Goal: Task Accomplishment & Management: Use online tool/utility

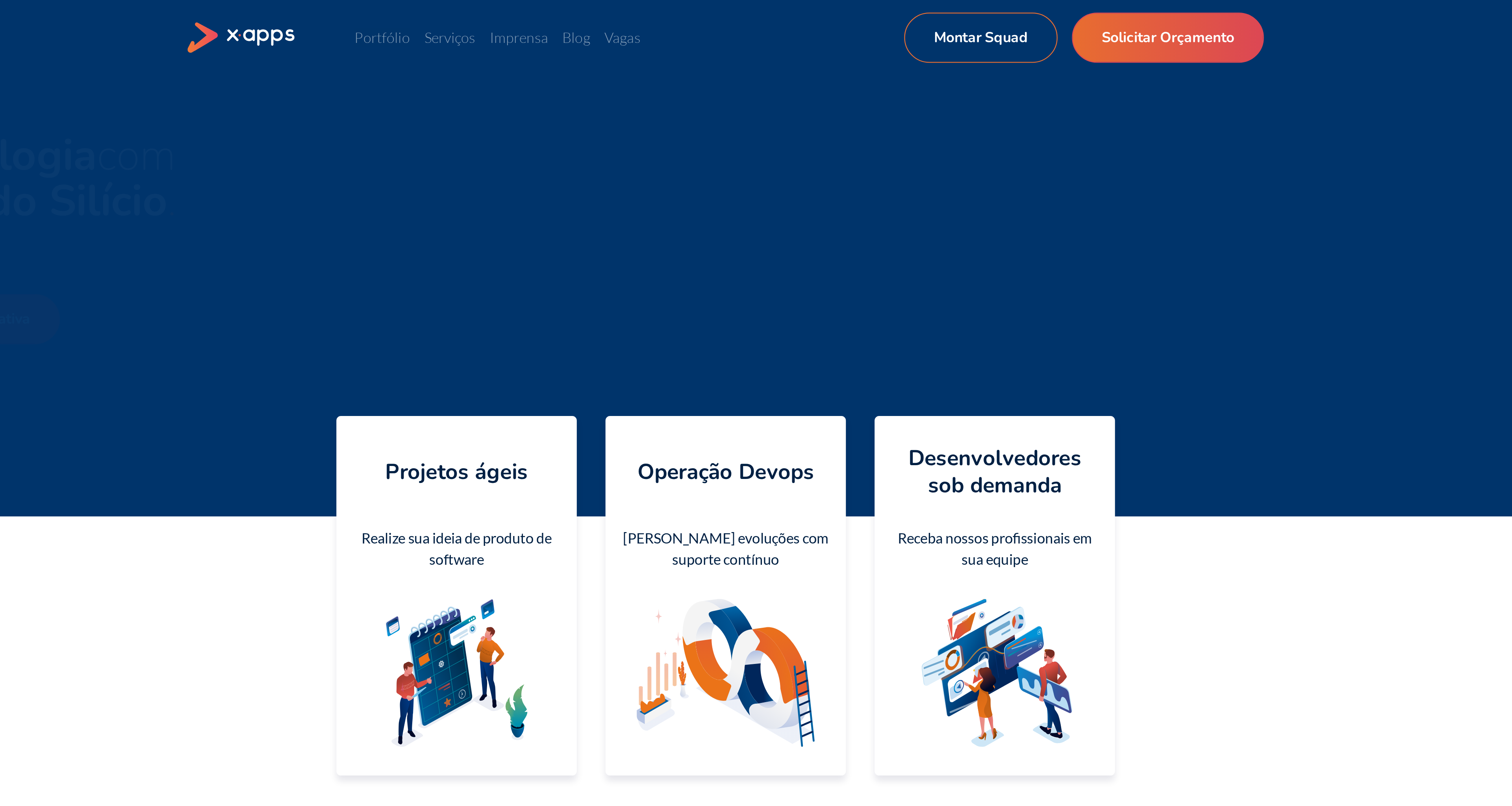
click at [613, 20] on ul "Portfólio Serviços Imprensa Blog Vagas Montar Squad Solicitar Orçamento" at bounding box center [714, 17] width 242 height 10
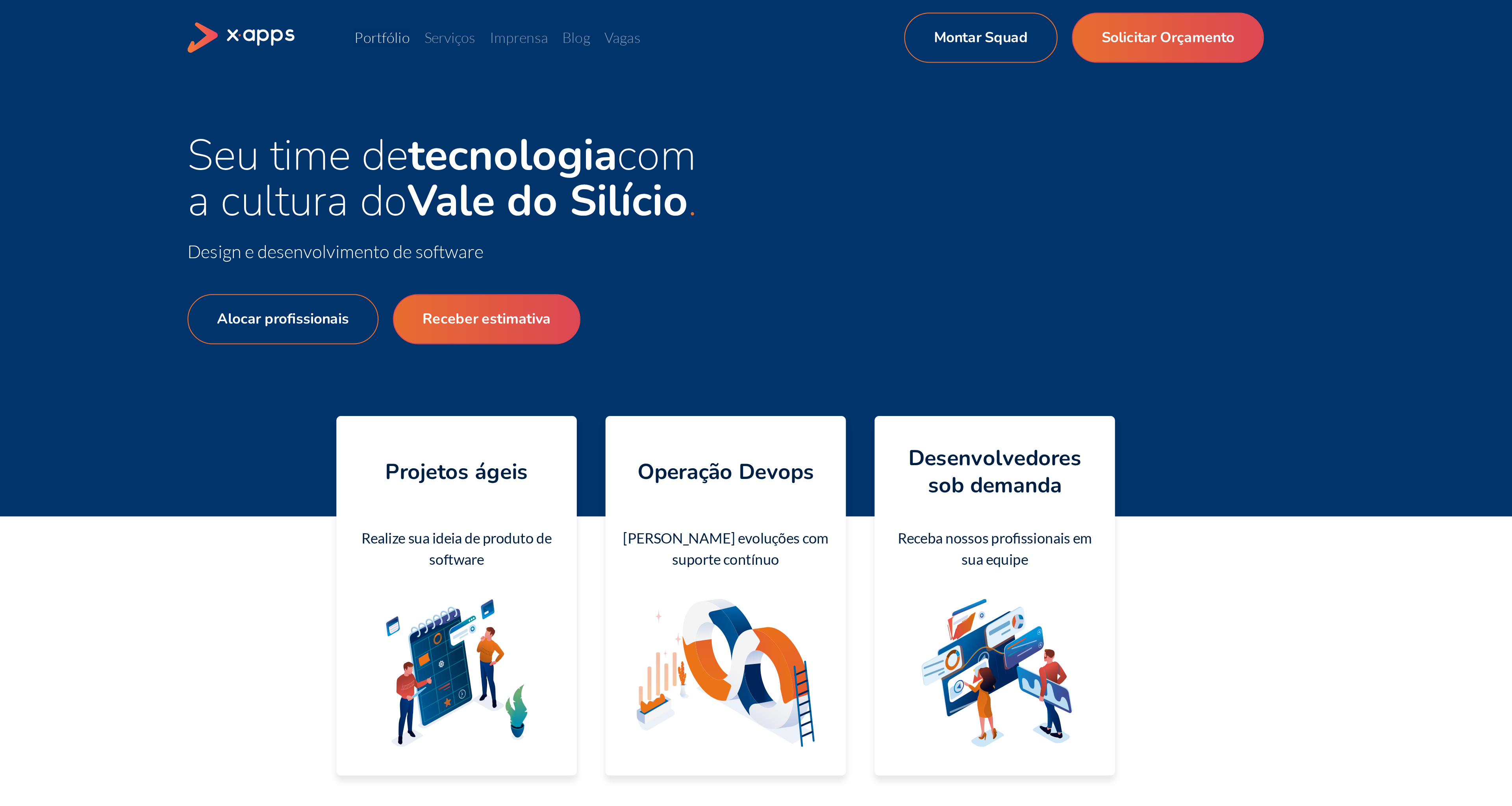
click at [612, 20] on link "Portfólio" at bounding box center [605, 17] width 25 height 8
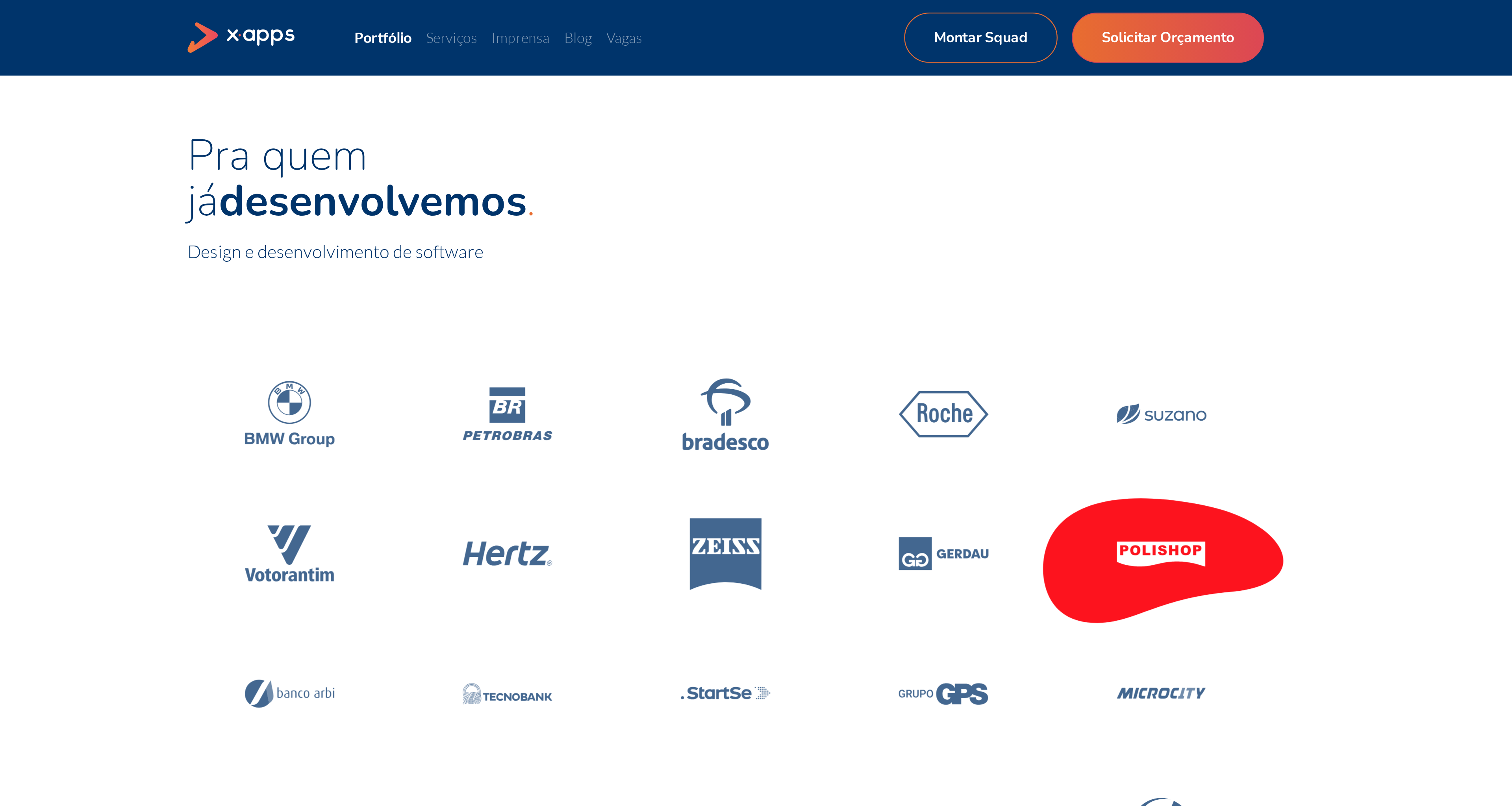
click at [926, 230] on icon at bounding box center [946, 244] width 112 height 67
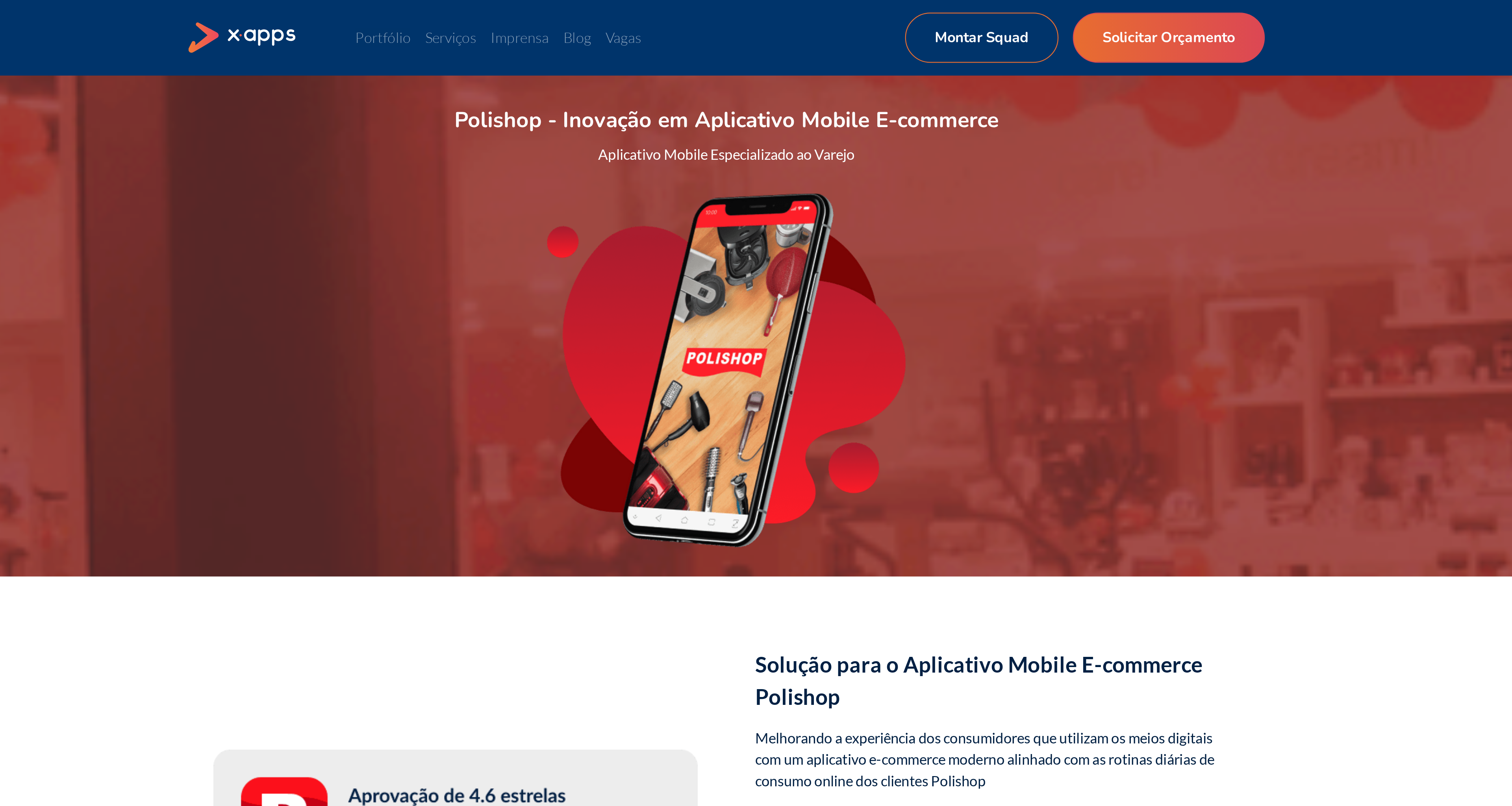
click at [537, 14] on icon at bounding box center [544, 17] width 48 height 14
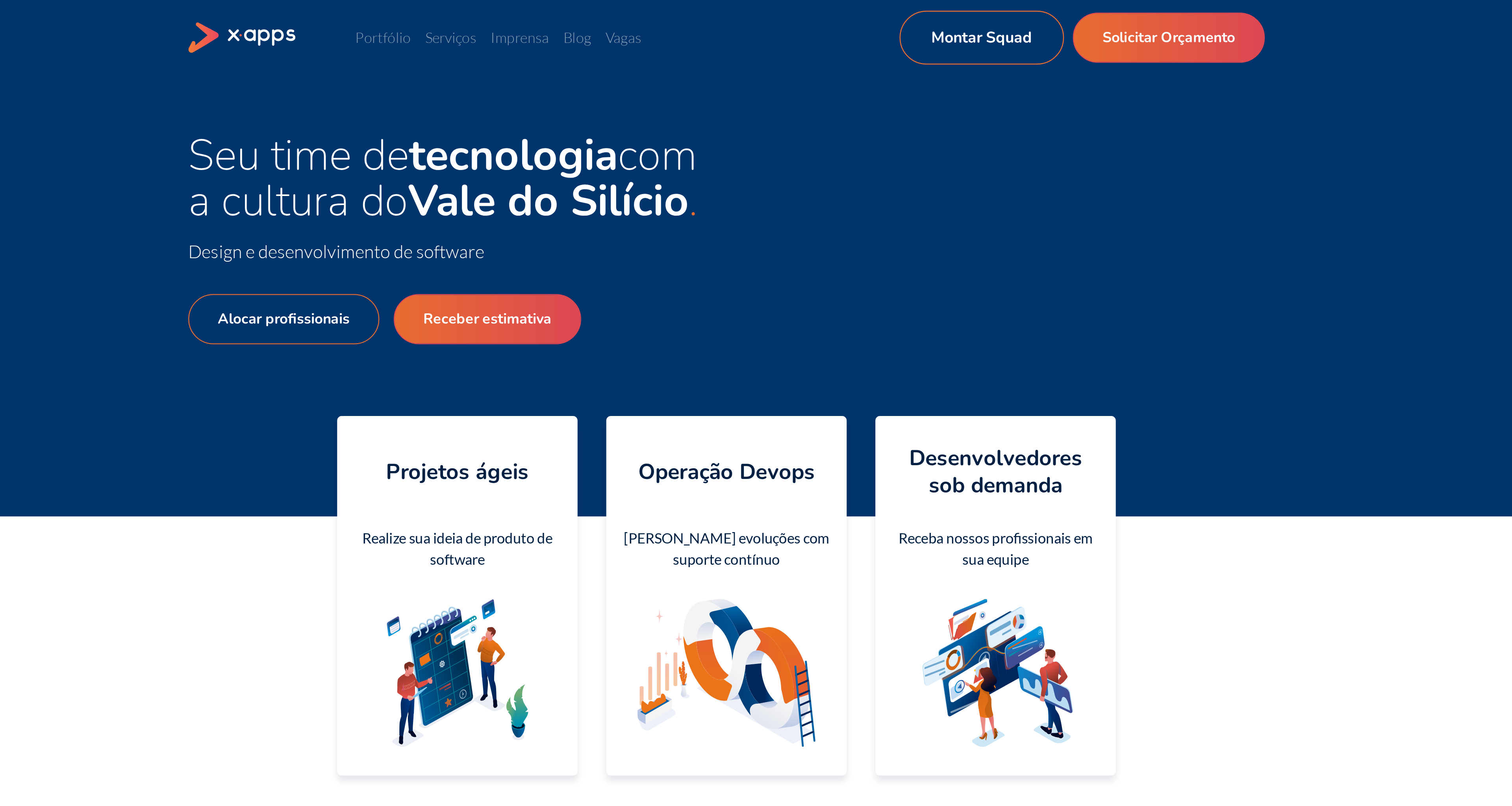
click at [868, 22] on link "Montar Squad" at bounding box center [868, 17] width 72 height 24
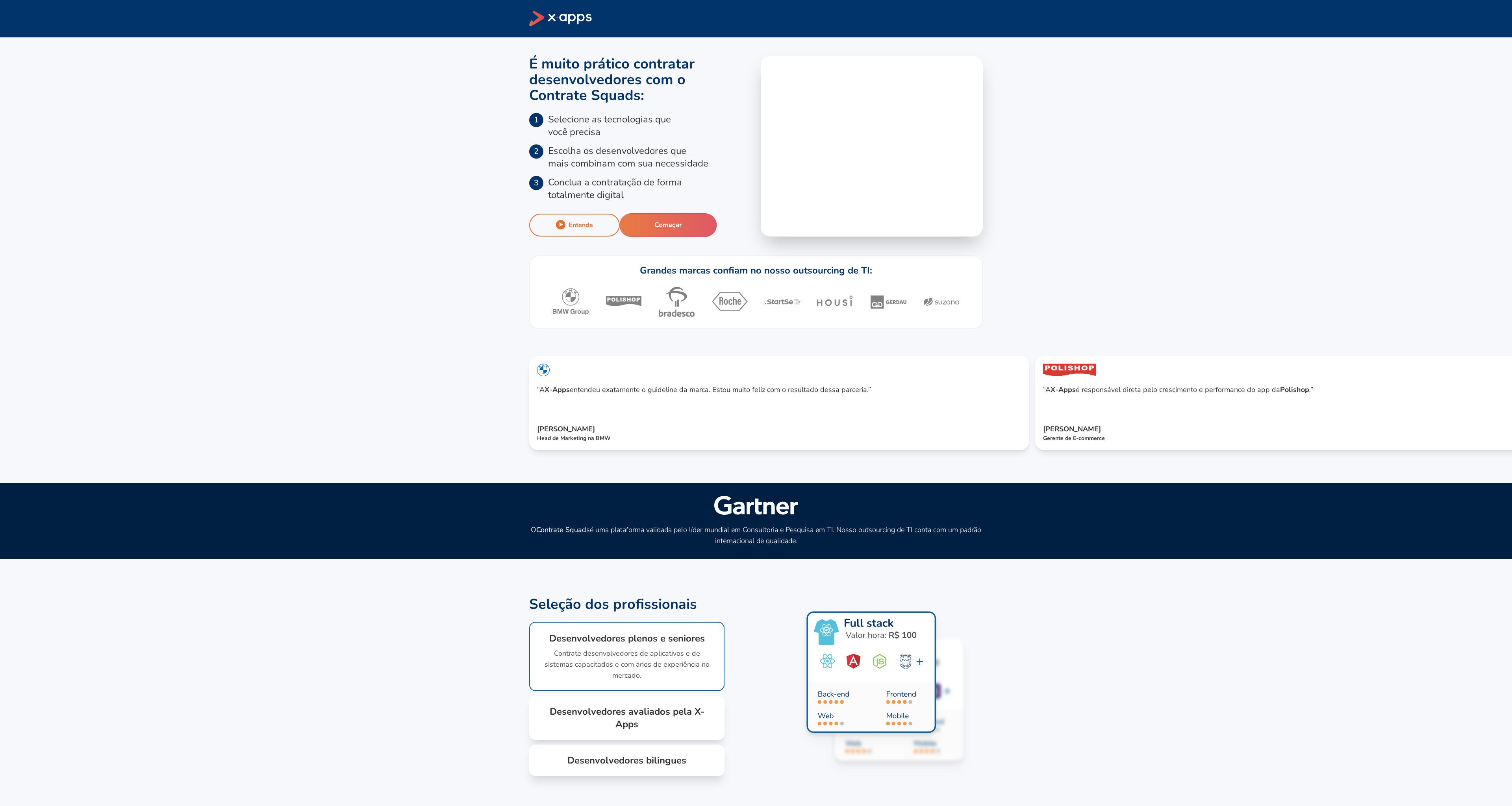
click at [672, 232] on button "Começar" at bounding box center [668, 225] width 98 height 24
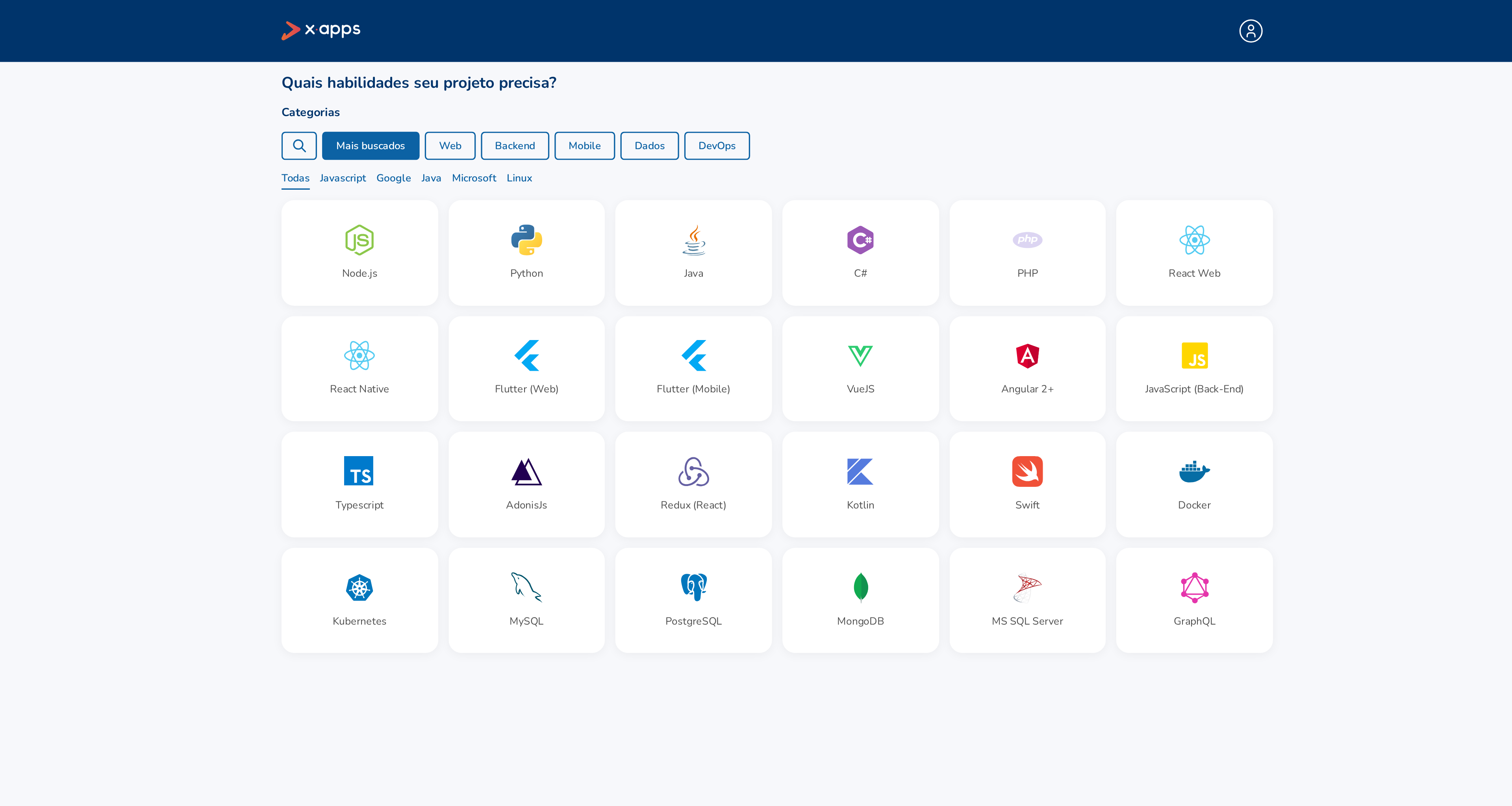
click at [471, 86] on div at bounding box center [465, 89] width 22 height 18
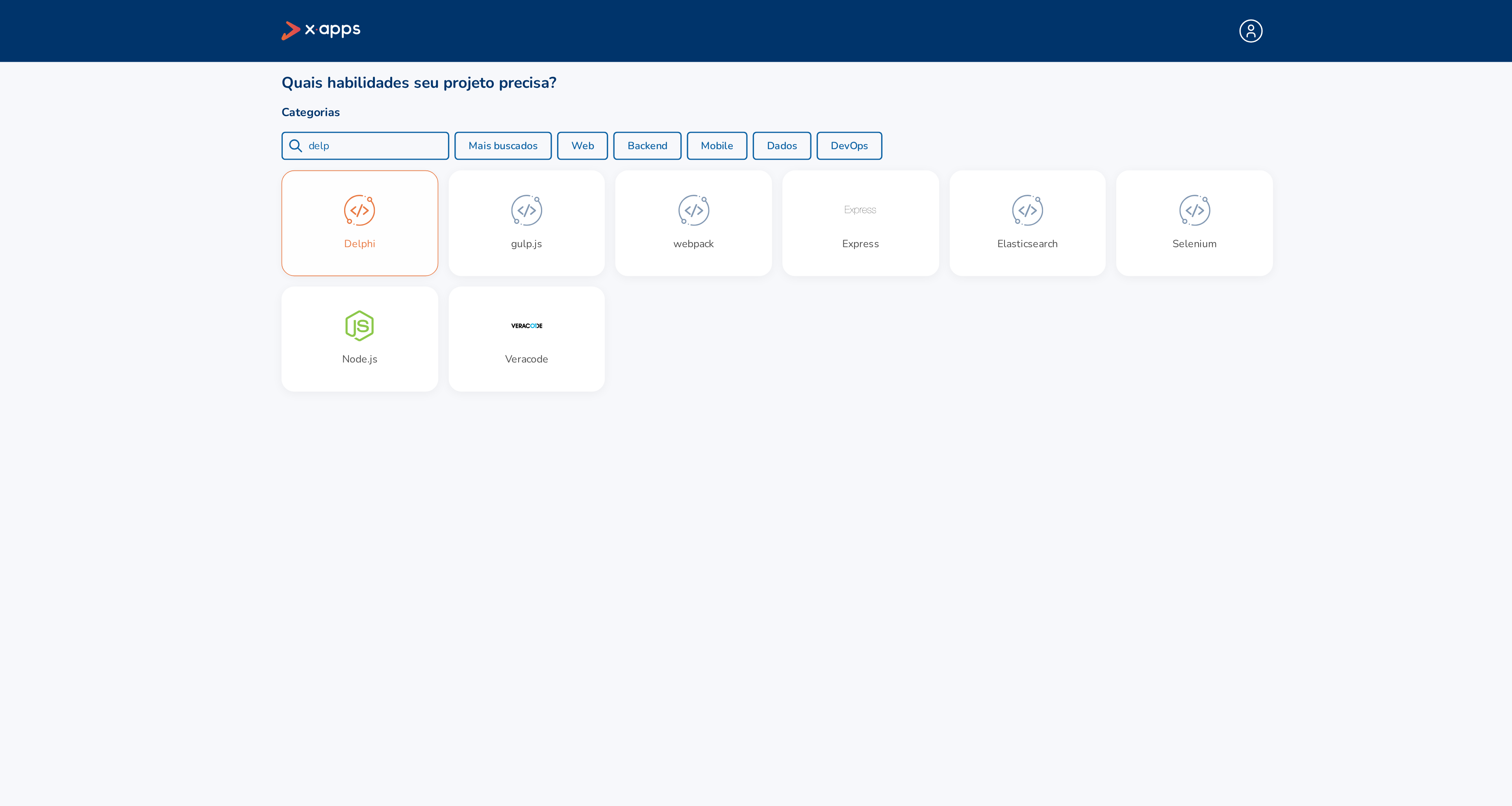
type input "delp"
click at [500, 132] on icon at bounding box center [500, 127] width 19 height 19
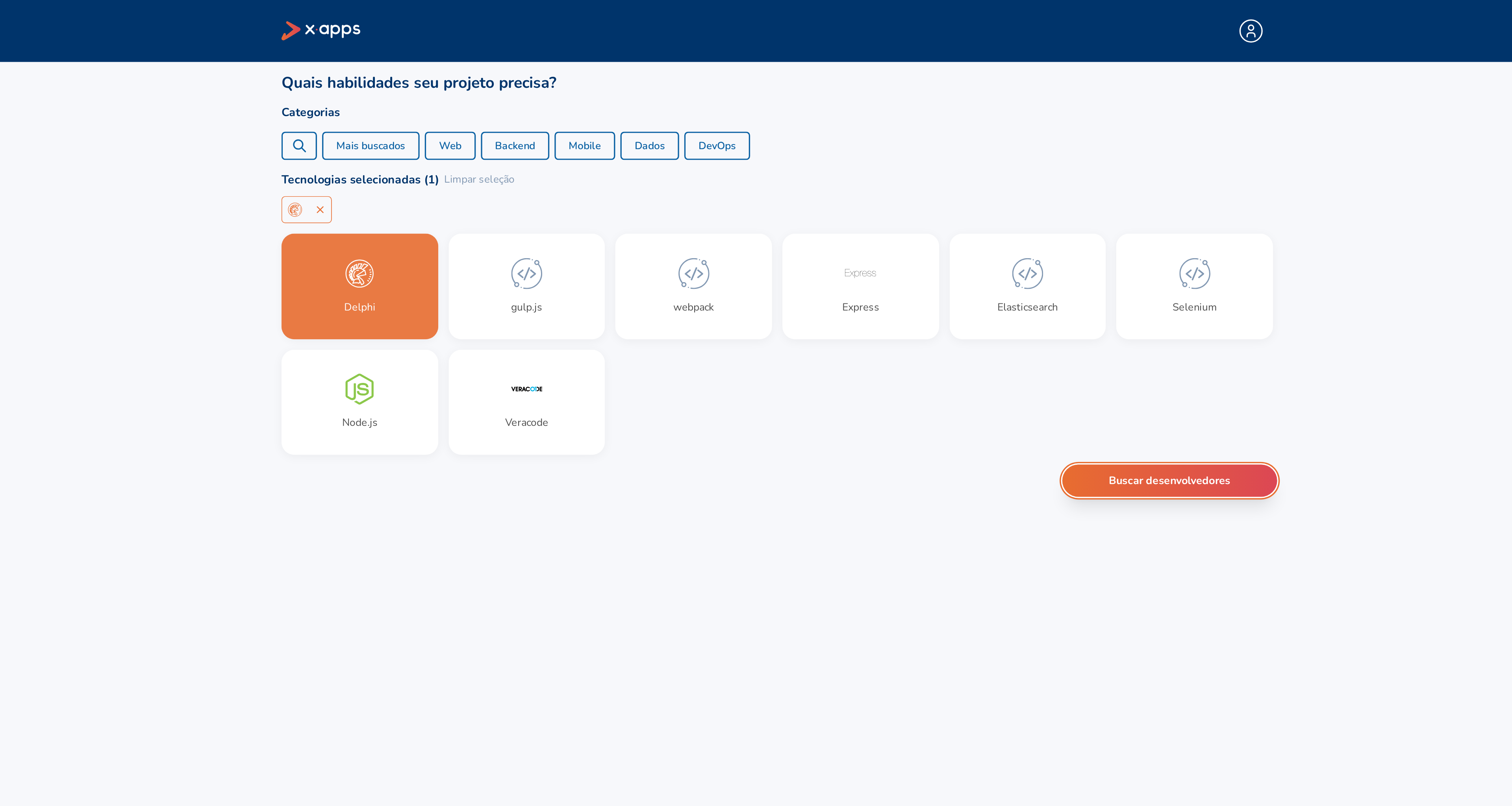
click at [961, 296] on button "Buscar desenvolvedores" at bounding box center [995, 293] width 131 height 20
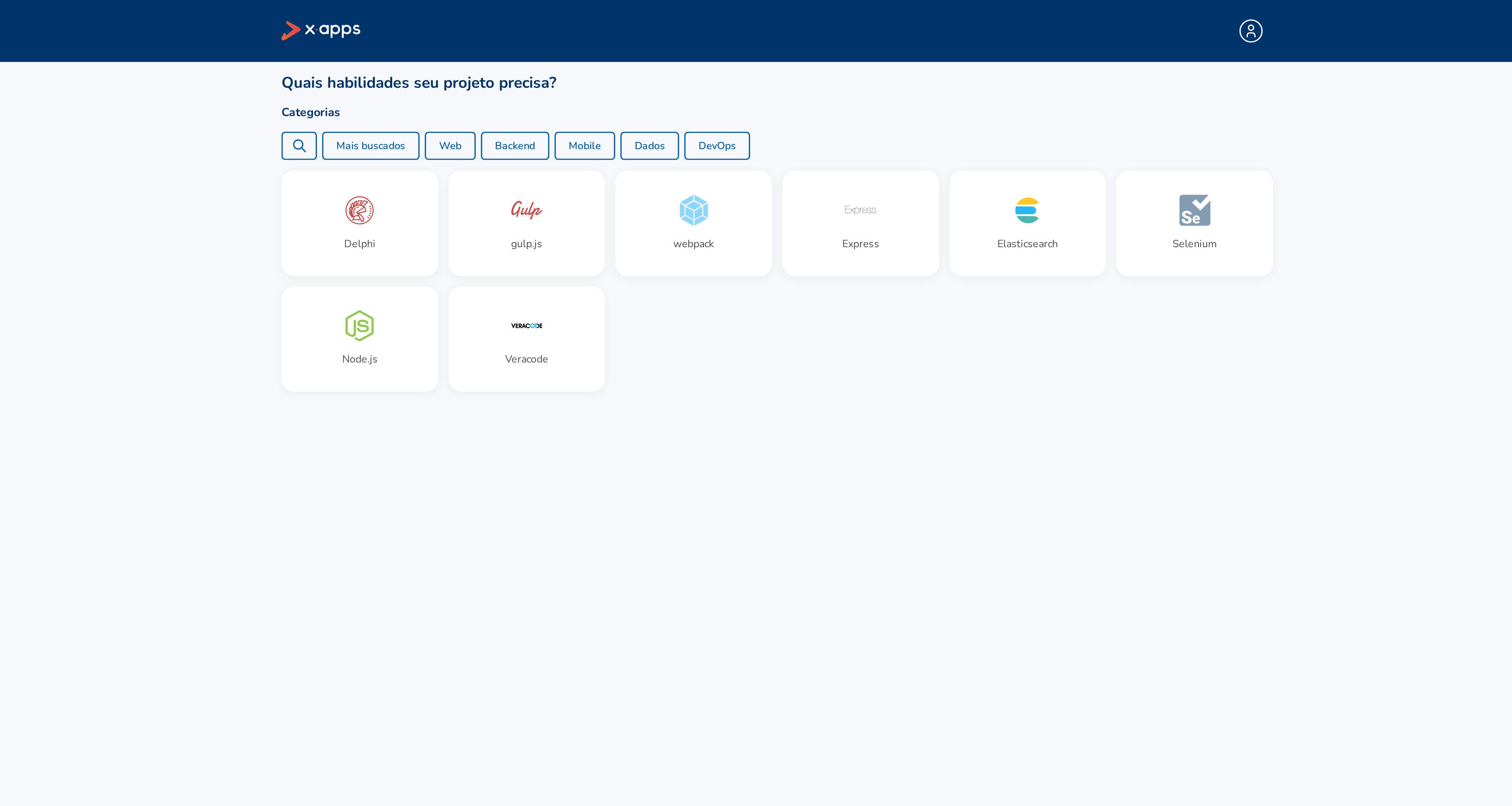
click at [473, 86] on div "delp" at bounding box center [465, 89] width 22 height 18
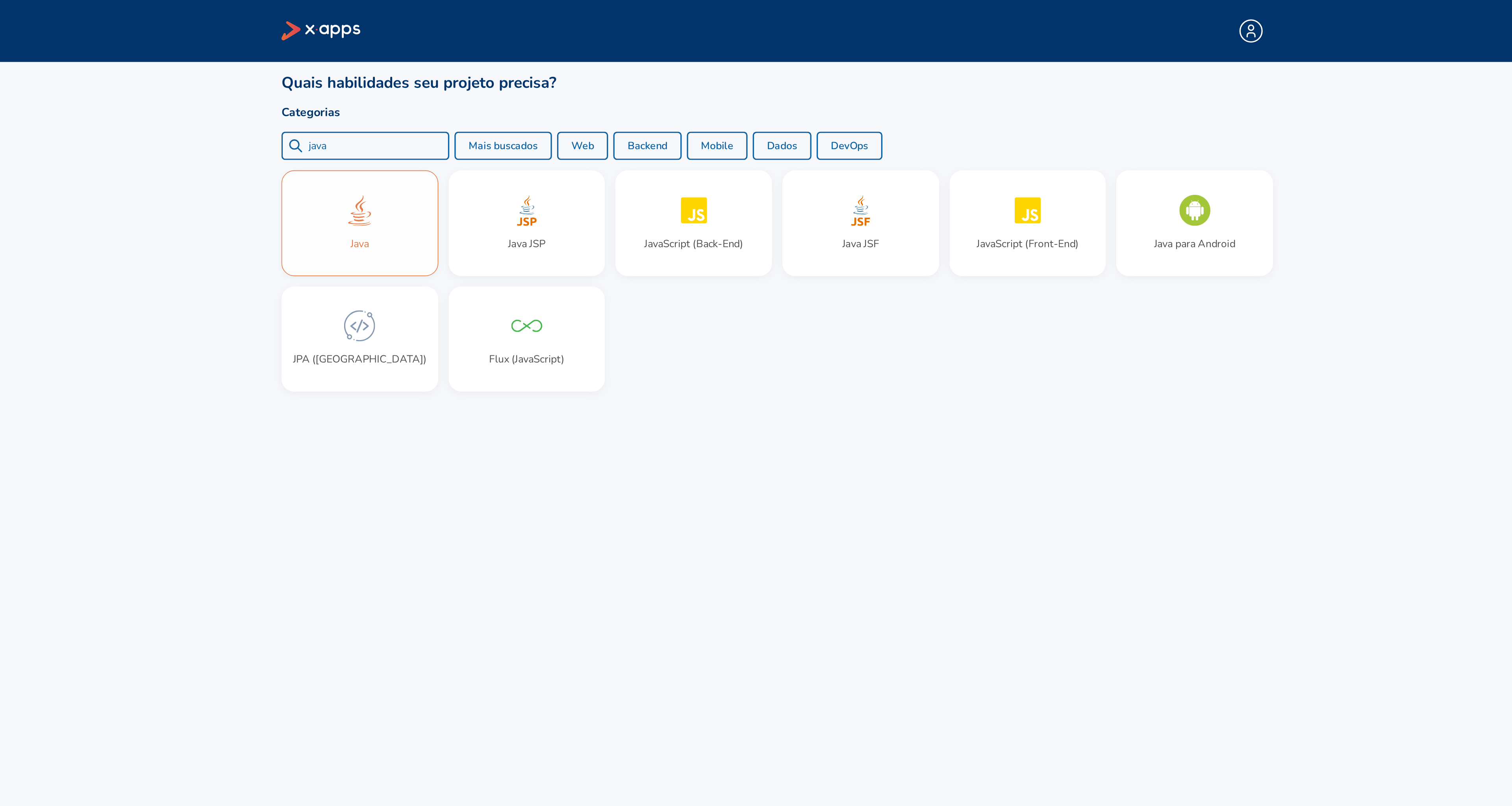
type input "java"
click at [514, 140] on div "Java" at bounding box center [501, 136] width 95 height 64
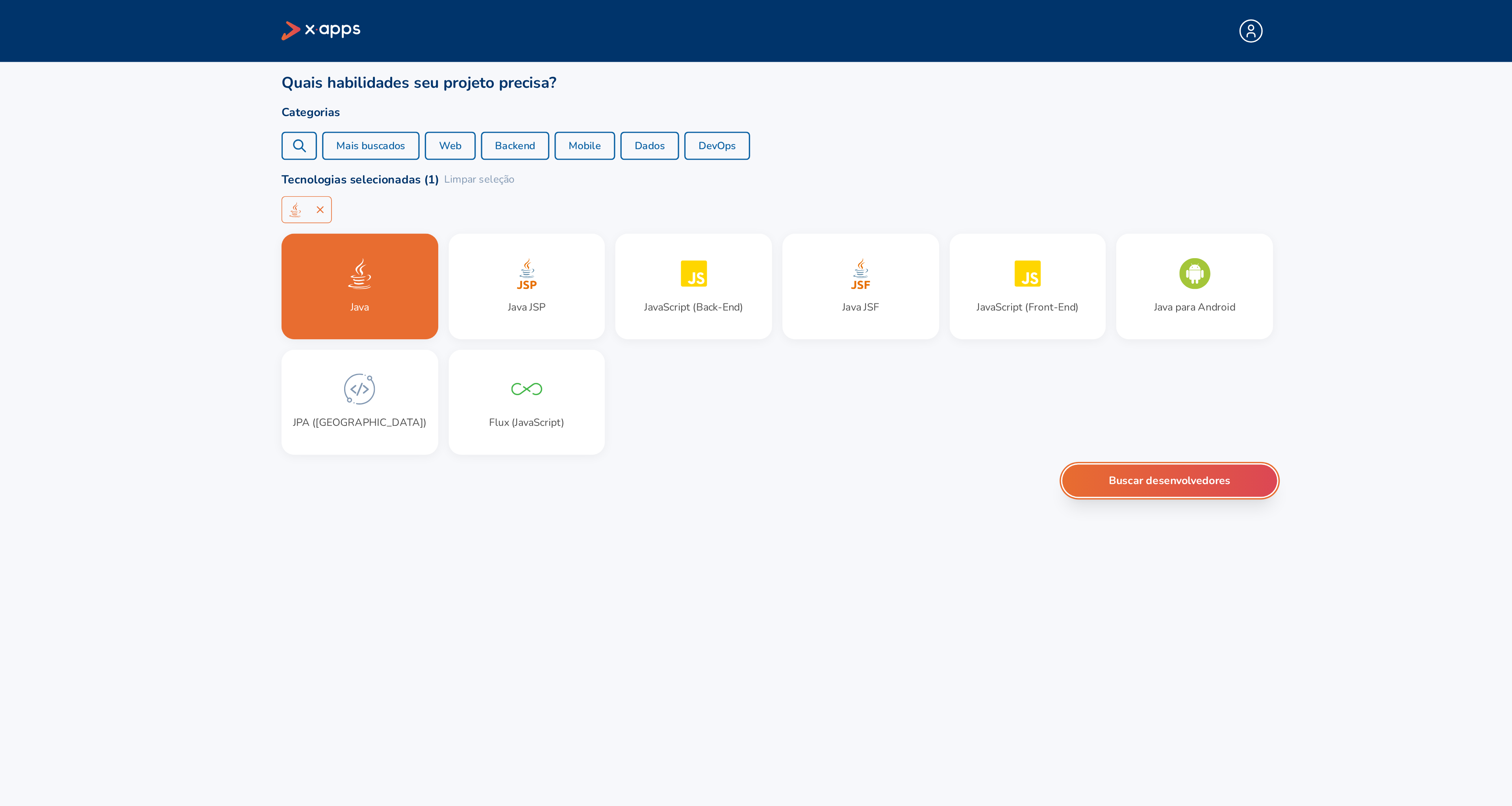
click at [944, 296] on button "Buscar desenvolvedores" at bounding box center [995, 293] width 131 height 20
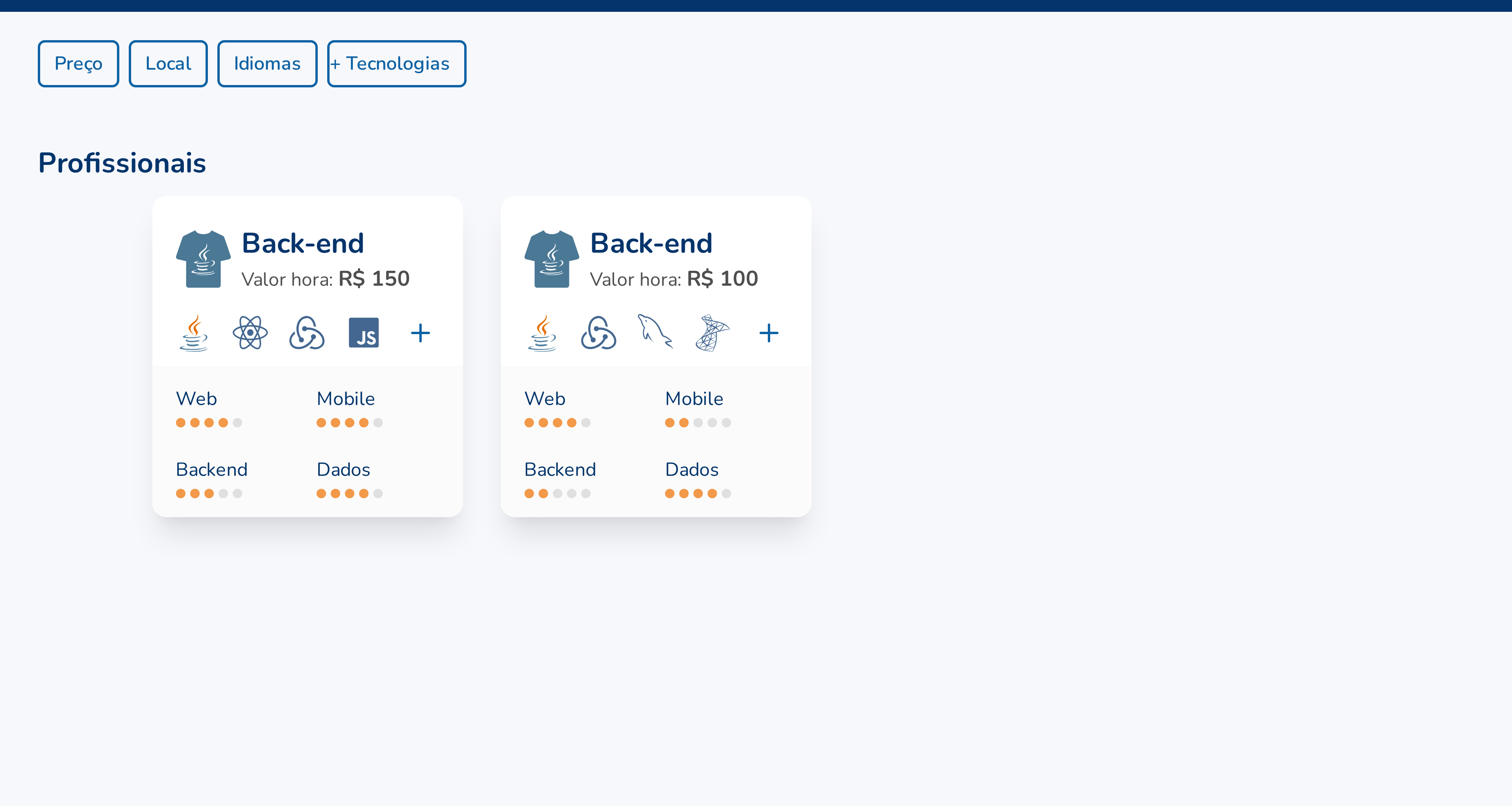
click at [152, 124] on div at bounding box center [756, 403] width 1512 height 806
click at [134, 148] on div at bounding box center [756, 403] width 1512 height 806
